Goal: Navigation & Orientation: Understand site structure

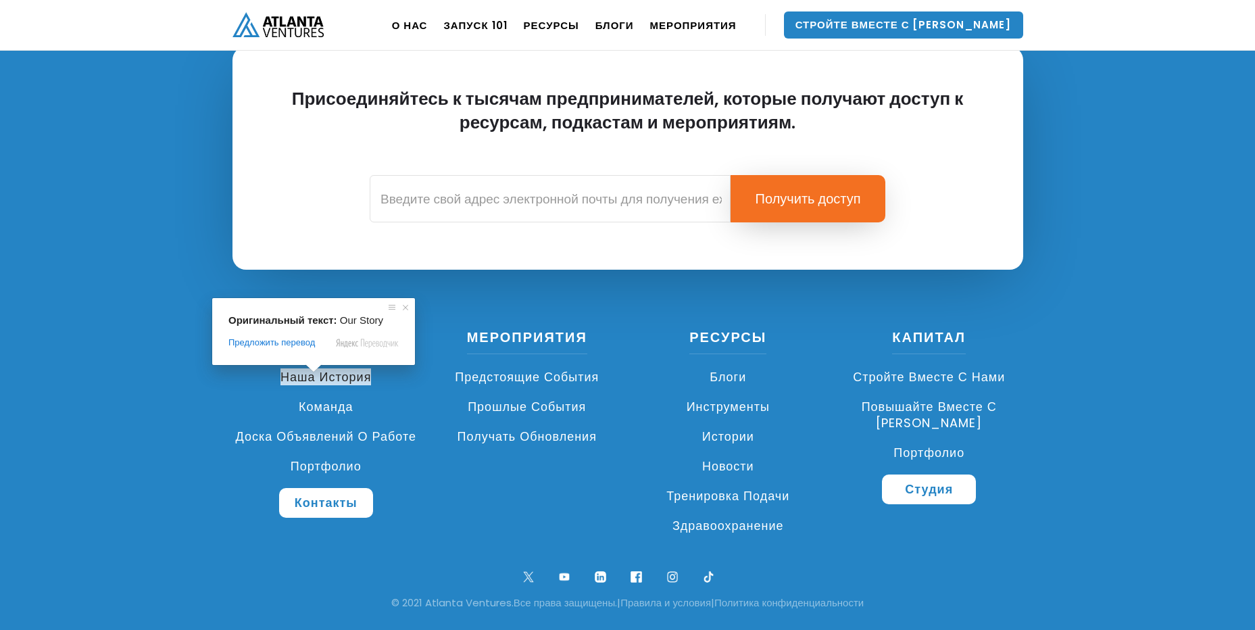
scroll to position [3267, 0]
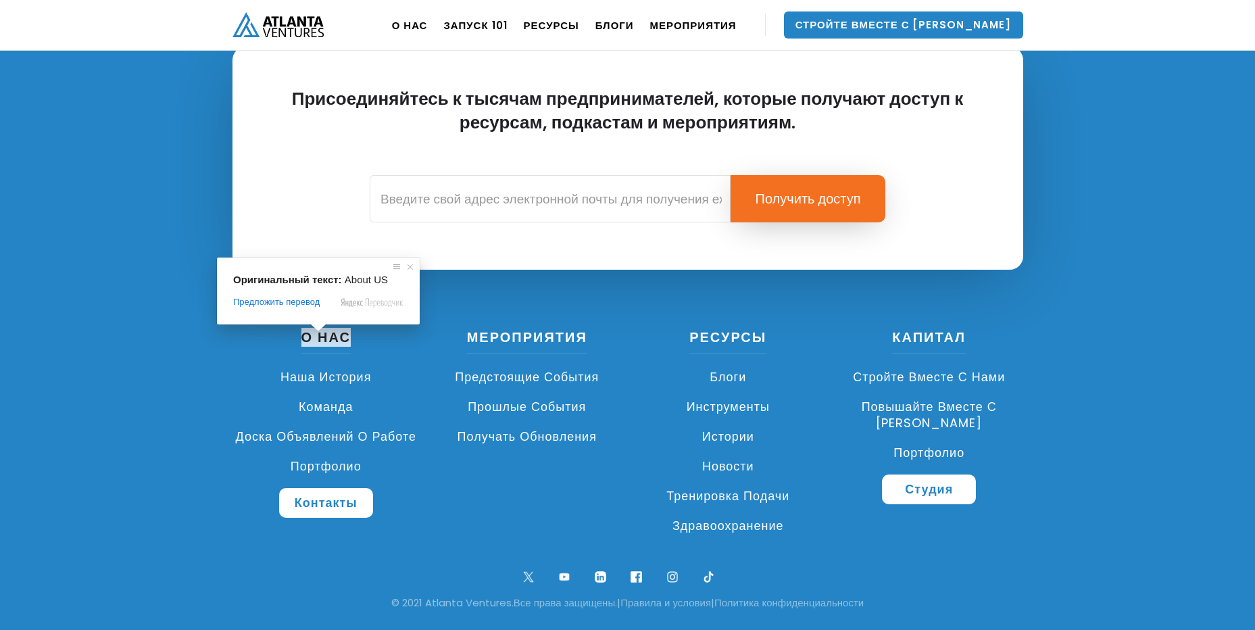
click at [306, 378] on ya-tr-span "Наша история" at bounding box center [326, 376] width 91 height 17
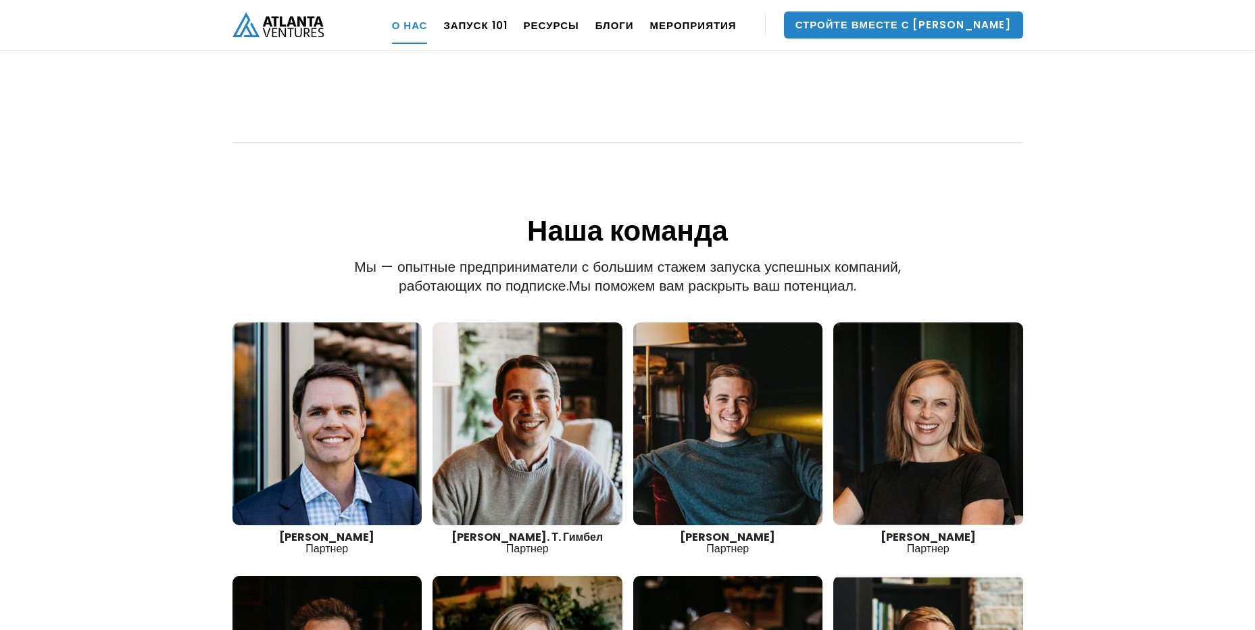
scroll to position [1961, 0]
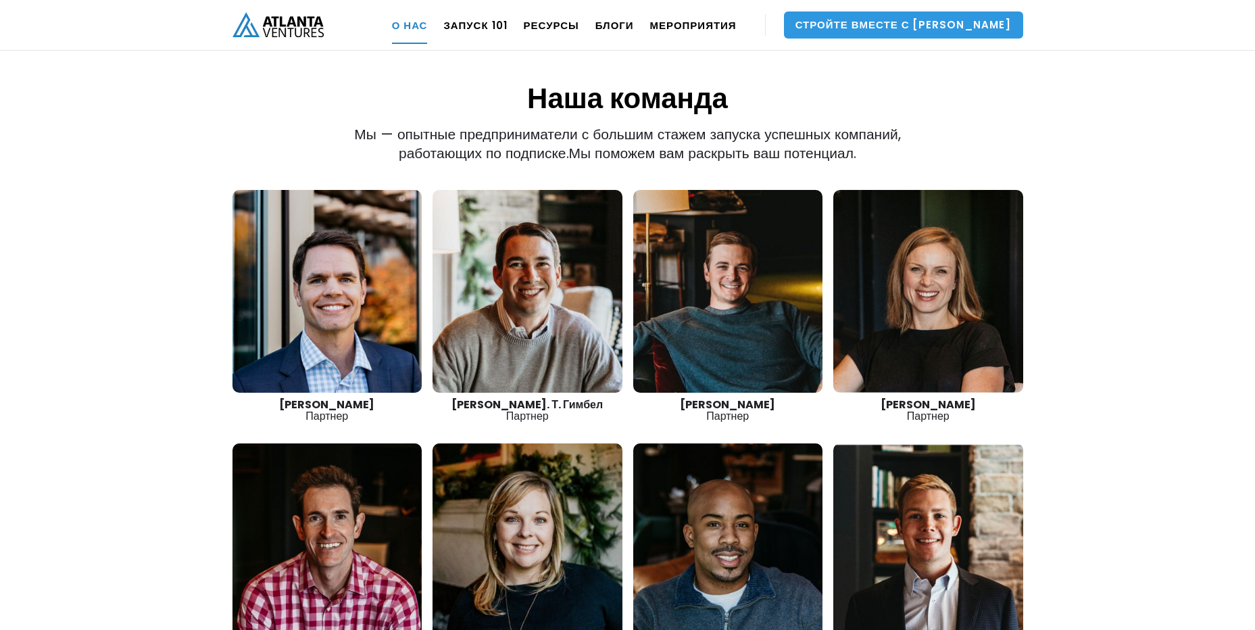
click at [893, 28] on ya-tr-span "Стройте Вместе С [PERSON_NAME]" at bounding box center [904, 25] width 216 height 14
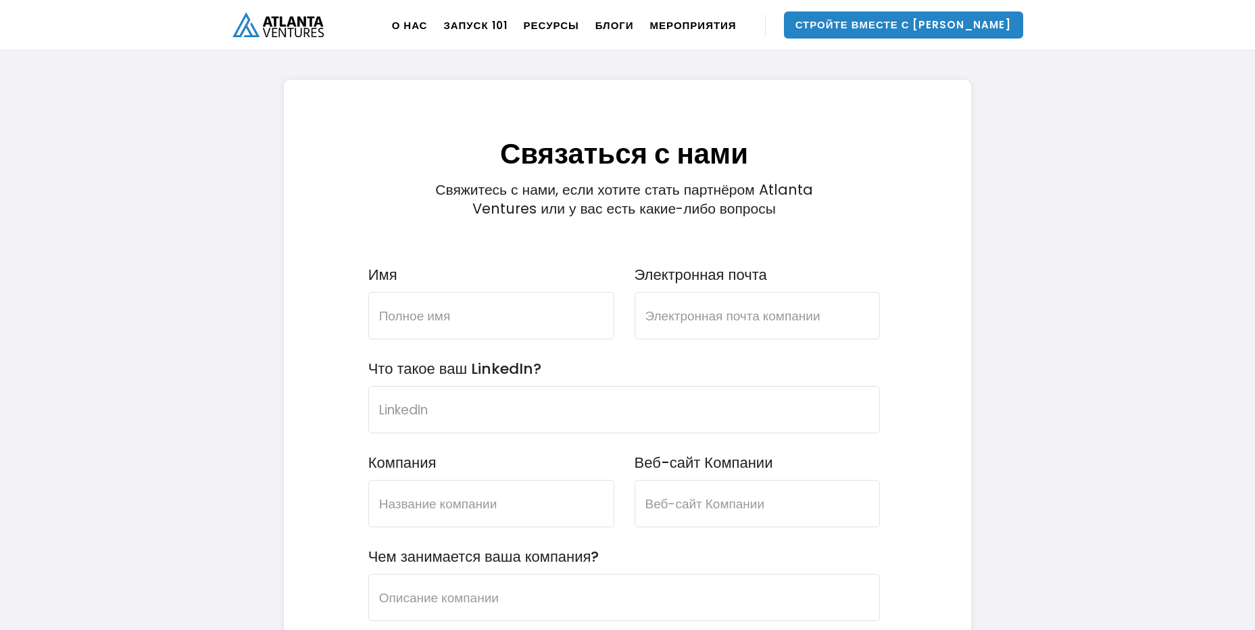
scroll to position [3921, 0]
